Goal: Task Accomplishment & Management: Use online tool/utility

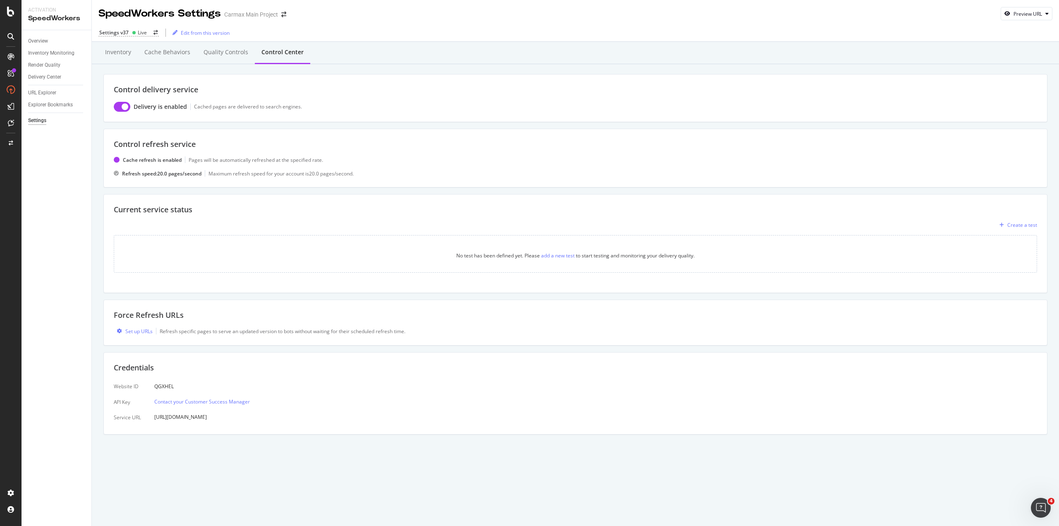
scroll to position [1634, 0]
click at [136, 328] on div "Set up URLs" at bounding box center [138, 330] width 27 height 7
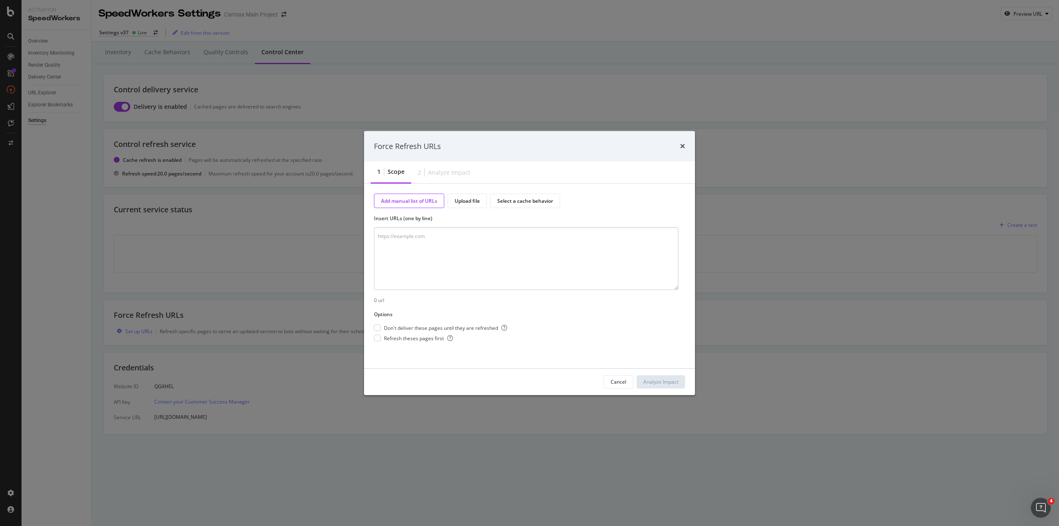
click at [425, 237] on textarea "modal" at bounding box center [526, 258] width 304 height 63
type textarea "www.carmax.com/value"
click at [681, 147] on icon "times" at bounding box center [682, 146] width 5 height 7
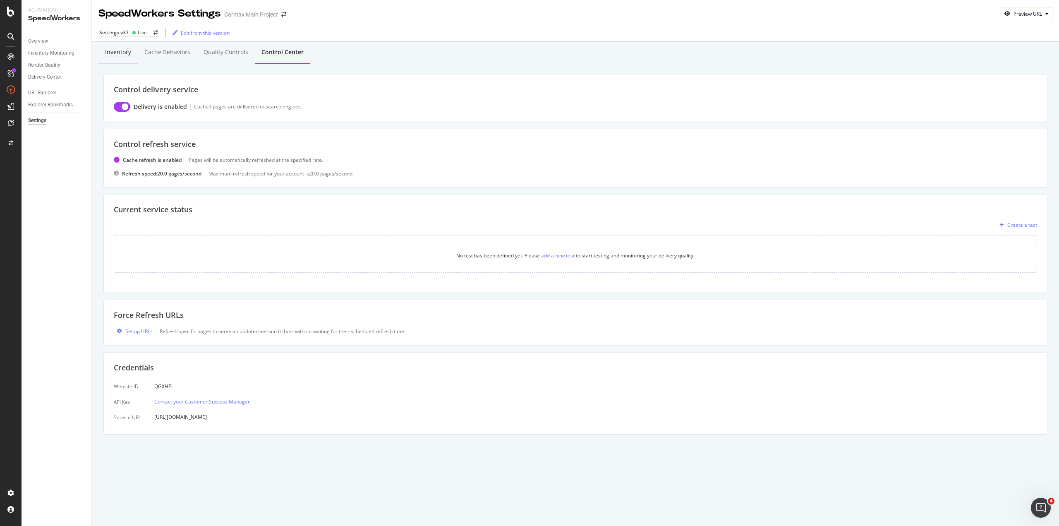
click at [115, 51] on div "Inventory" at bounding box center [118, 52] width 26 height 8
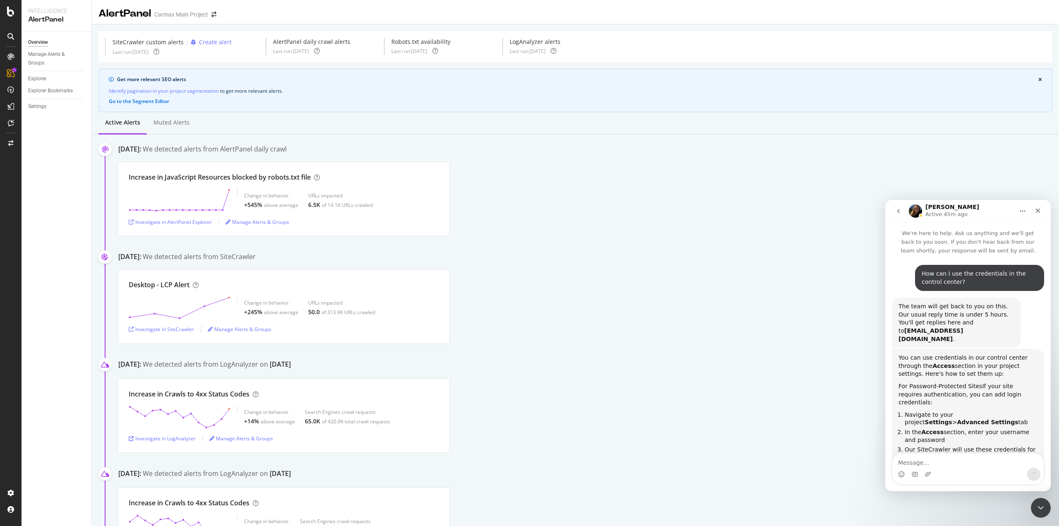
scroll to position [1634, 0]
